Goal: Information Seeking & Learning: Learn about a topic

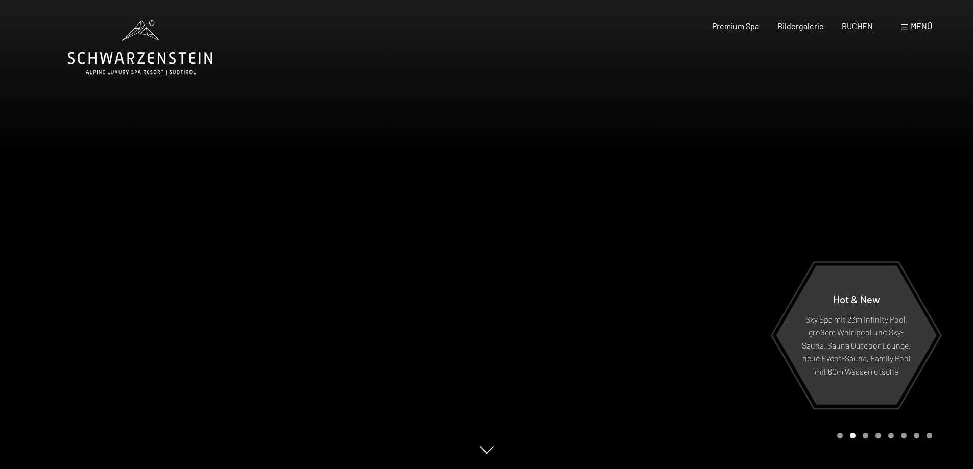
click at [917, 29] on span "Menü" at bounding box center [921, 26] width 21 height 10
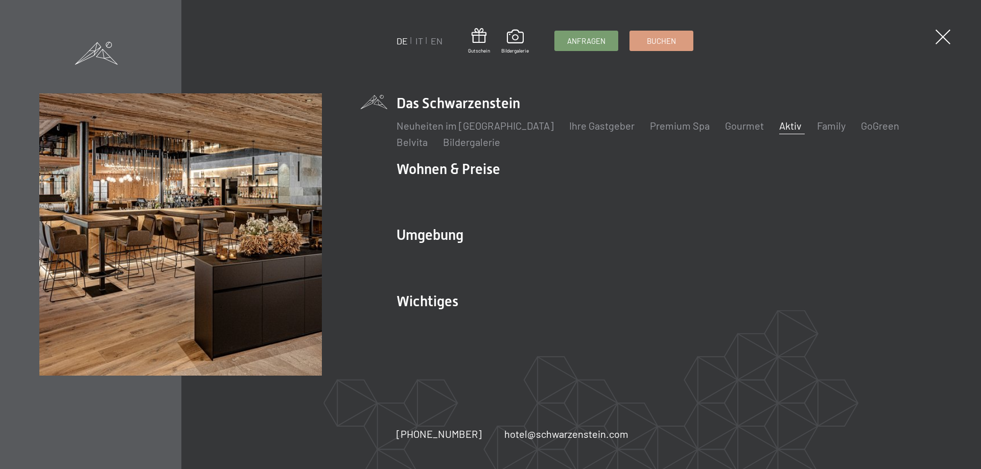
click at [779, 128] on link "Aktiv" at bounding box center [790, 126] width 22 height 12
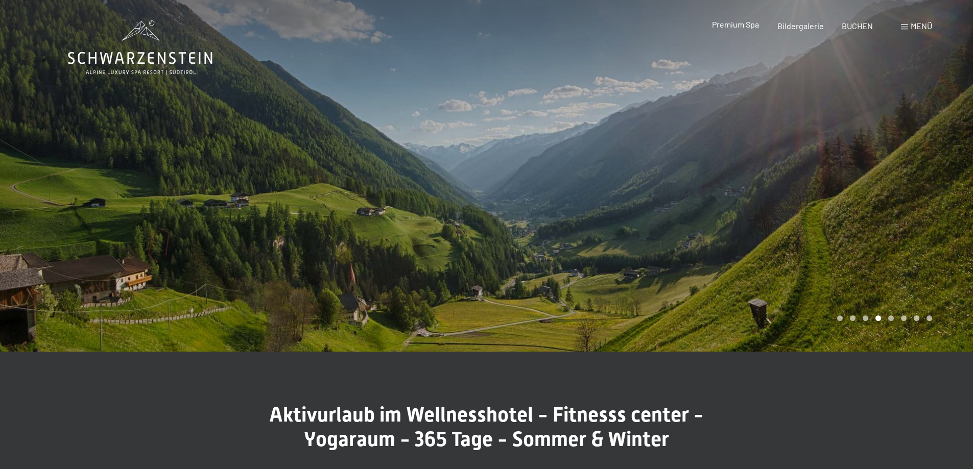
click at [742, 27] on span "Premium Spa" at bounding box center [735, 24] width 47 height 10
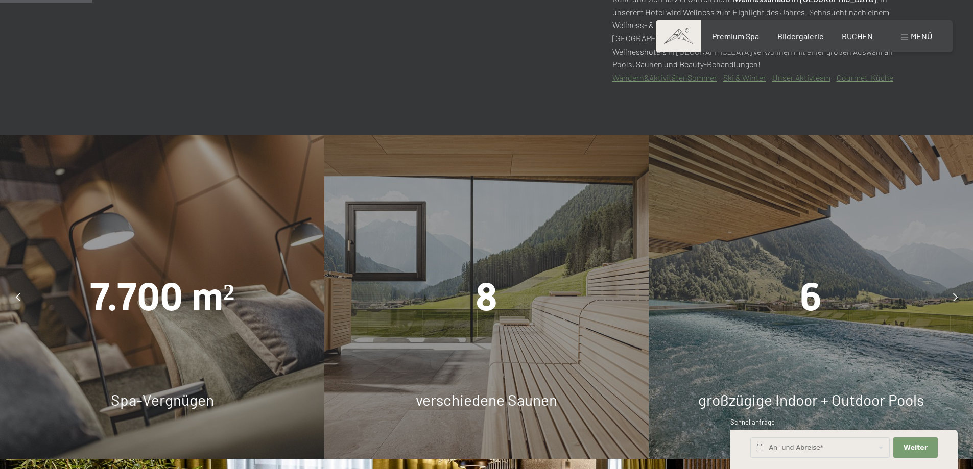
scroll to position [715, 0]
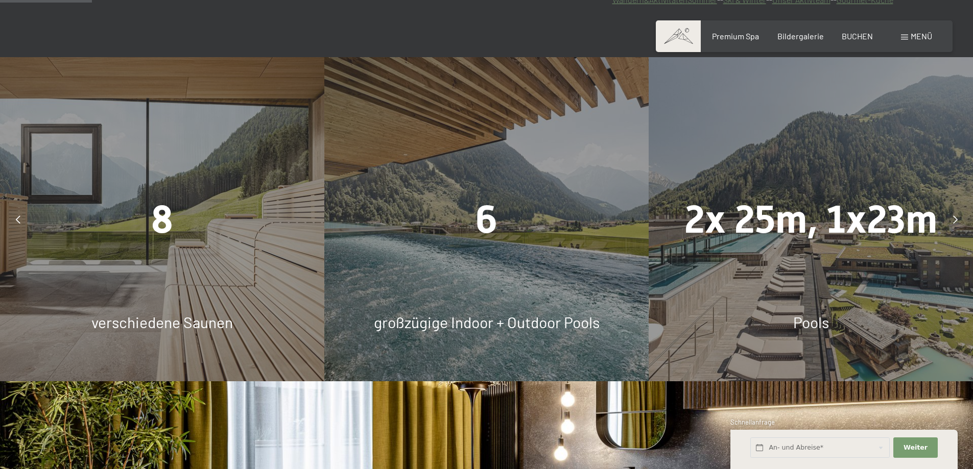
click at [506, 259] on div "6 großzügige Indoor + Outdoor Pools" at bounding box center [486, 219] width 324 height 324
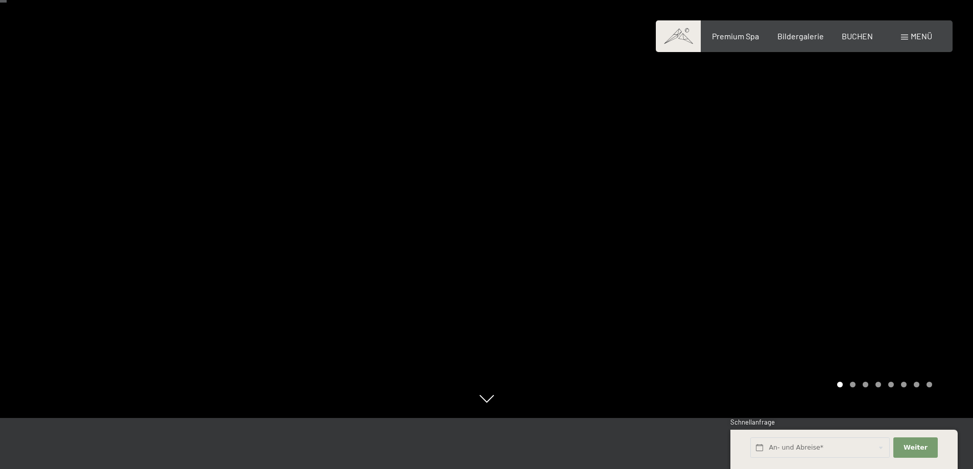
scroll to position [0, 0]
